Goal: Find contact information: Find contact information

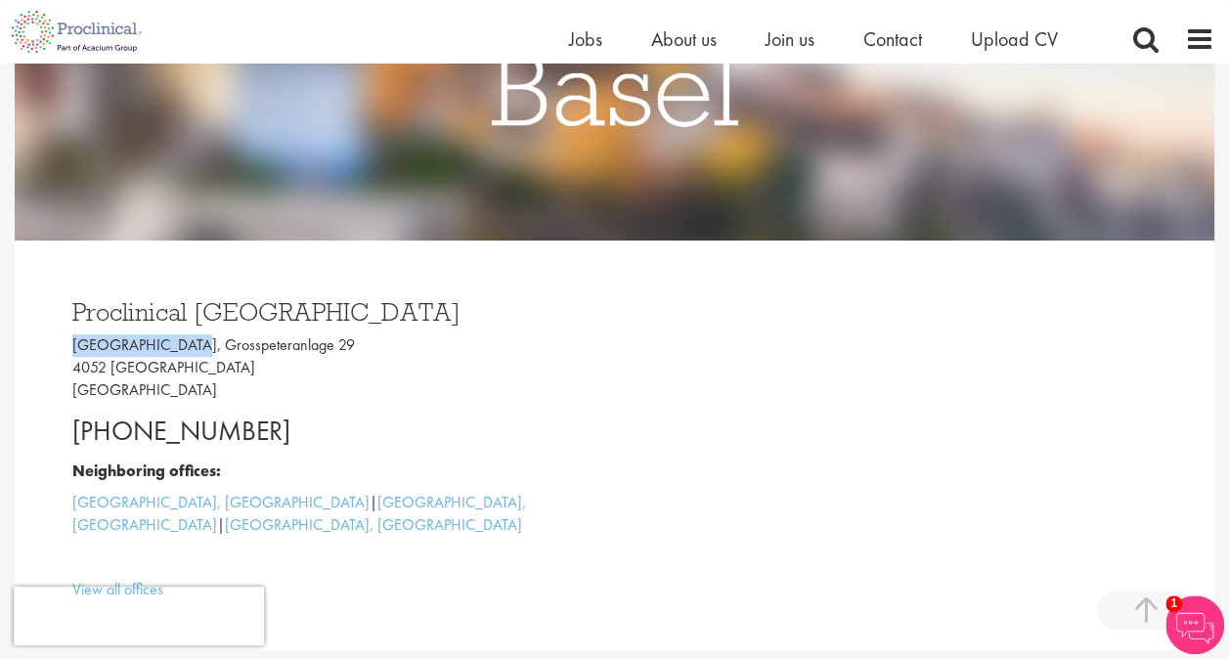
drag, startPoint x: 178, startPoint y: 346, endPoint x: 74, endPoint y: 347, distance: 103.6
click at [74, 347] on p "[GEOGRAPHIC_DATA], [STREET_ADDRESS]" at bounding box center [336, 367] width 528 height 67
copy p "[GEOGRAPHIC_DATA]"
drag, startPoint x: 319, startPoint y: 339, endPoint x: 190, endPoint y: 346, distance: 129.2
click at [190, 346] on p "[GEOGRAPHIC_DATA], [STREET_ADDRESS]" at bounding box center [336, 367] width 528 height 67
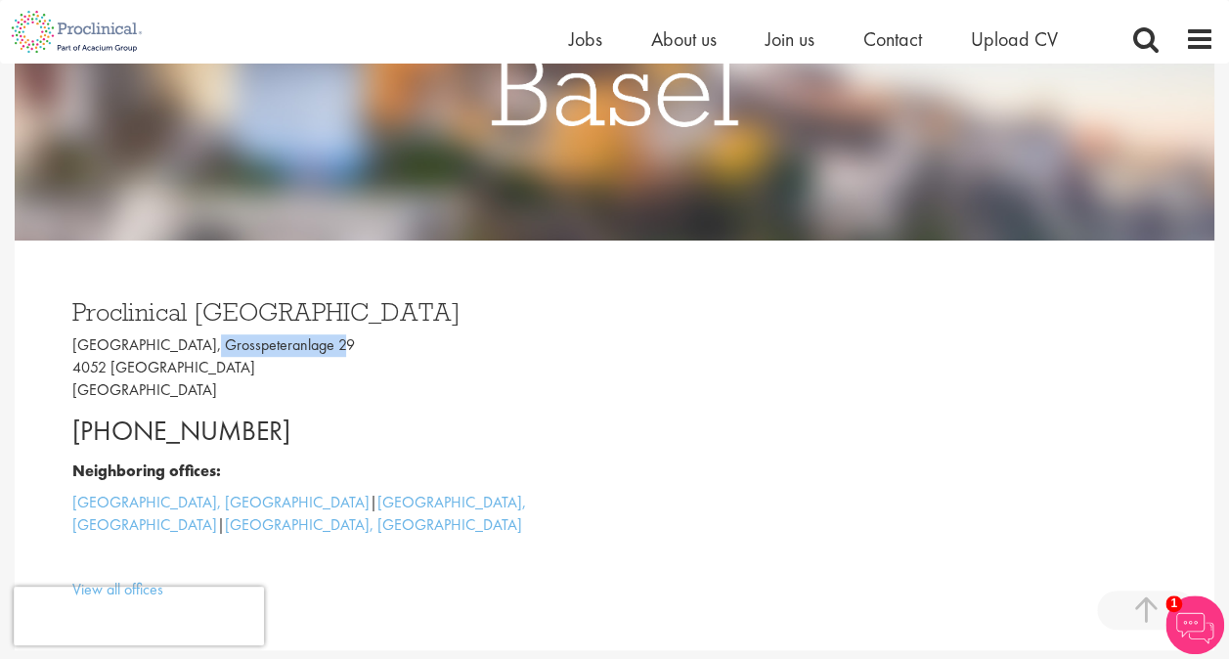
copy p "Grosspeteranlage 29"
drag, startPoint x: 291, startPoint y: 420, endPoint x: 23, endPoint y: 422, distance: 267.8
click at [23, 422] on div "Proclinical [GEOGRAPHIC_DATA] [GEOGRAPHIC_DATA], [STREET_ADDRESS] [PHONE_NUMBER…" at bounding box center [614, 445] width 1199 height 410
copy p "[PHONE_NUMBER]"
drag, startPoint x: 323, startPoint y: 346, endPoint x: 189, endPoint y: 347, distance: 133.9
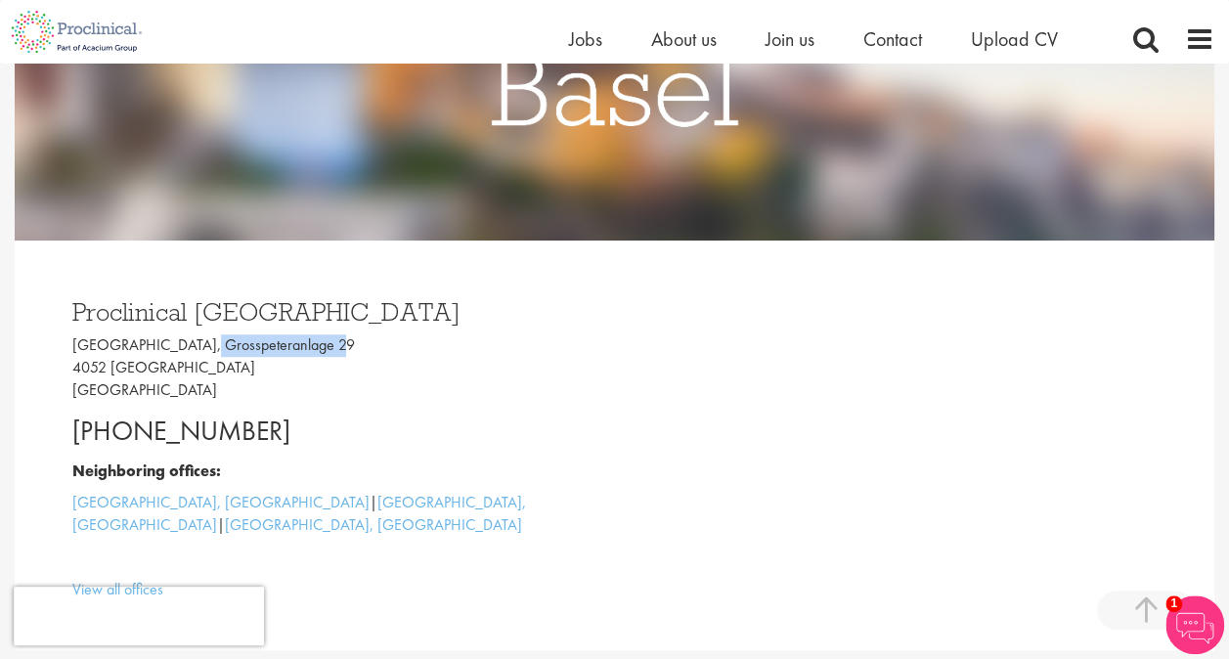
click at [189, 347] on p "[GEOGRAPHIC_DATA], [STREET_ADDRESS]" at bounding box center [336, 367] width 528 height 67
copy p "Grosspeteranlage 29"
drag, startPoint x: 259, startPoint y: 424, endPoint x: 24, endPoint y: 416, distance: 234.7
click at [24, 416] on div "Proclinical [GEOGRAPHIC_DATA] [GEOGRAPHIC_DATA], [STREET_ADDRESS] [PHONE_NUMBER…" at bounding box center [614, 445] width 1199 height 410
copy p "[PHONE_NUMBER]"
